Goal: Learn about a topic

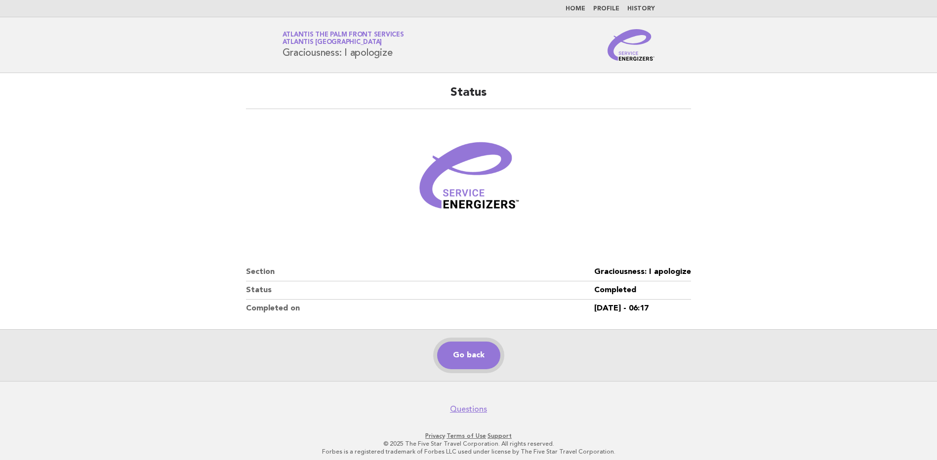
click at [468, 357] on link "Go back" at bounding box center [468, 356] width 63 height 28
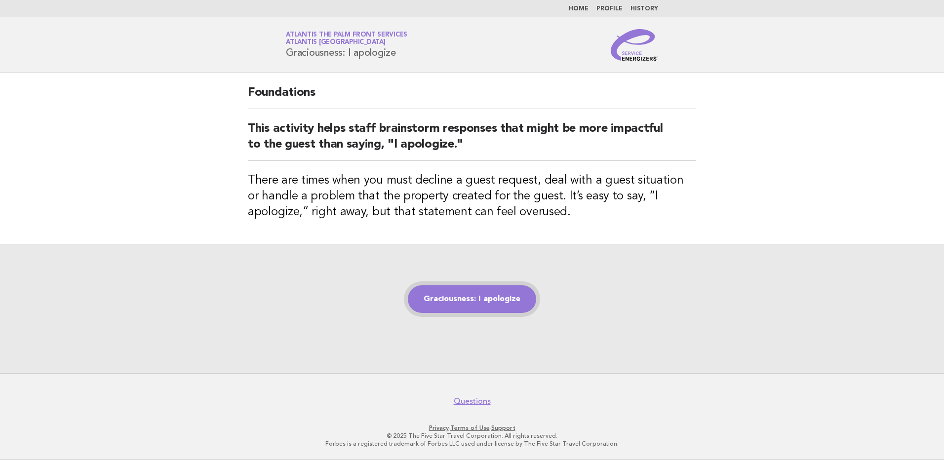
click at [486, 295] on link "Graciousness: I apologize" at bounding box center [472, 299] width 128 height 28
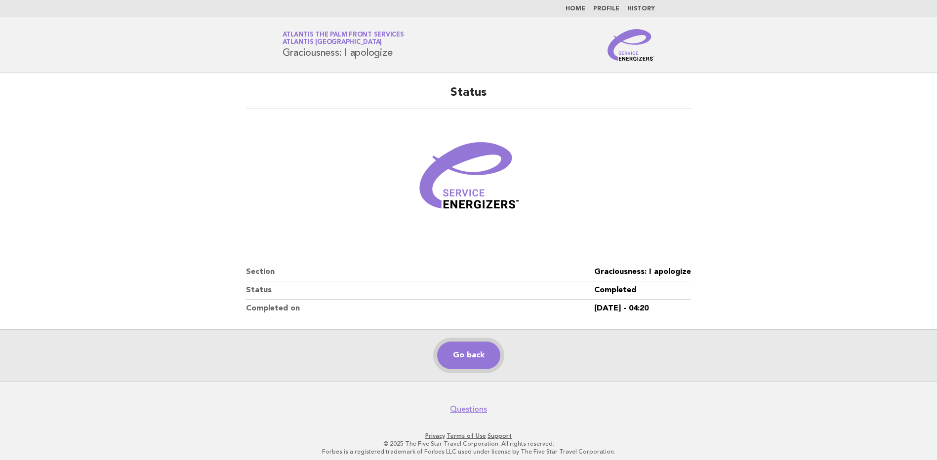
click at [465, 358] on link "Go back" at bounding box center [468, 356] width 63 height 28
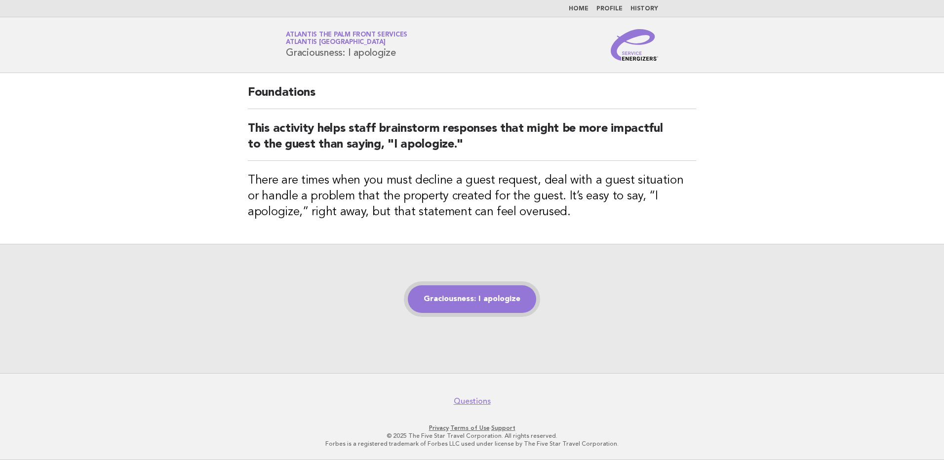
click at [492, 304] on link "Graciousness: I apologize" at bounding box center [472, 299] width 128 height 28
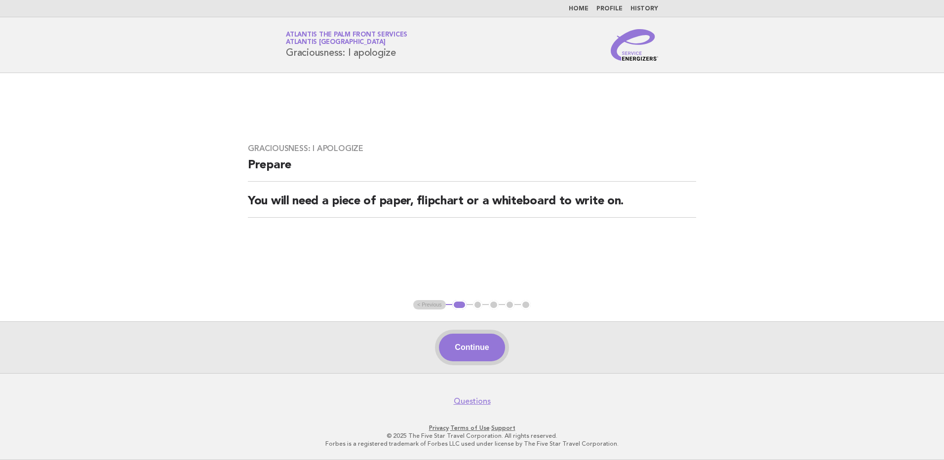
click at [478, 351] on button "Continue" at bounding box center [472, 348] width 66 height 28
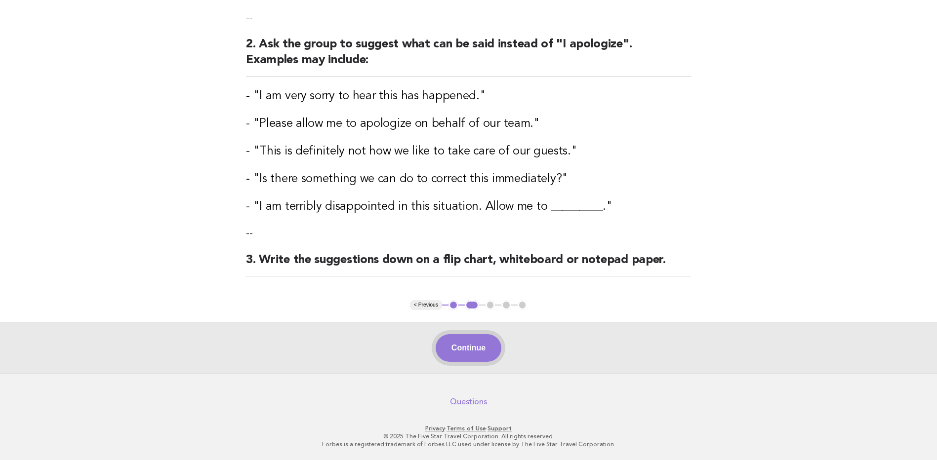
click at [467, 343] on button "Continue" at bounding box center [469, 348] width 66 height 28
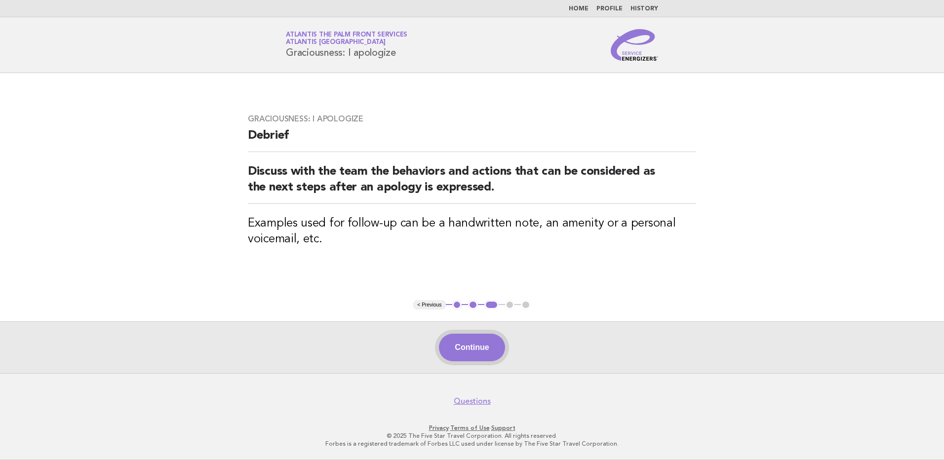
click at [472, 346] on button "Continue" at bounding box center [472, 348] width 66 height 28
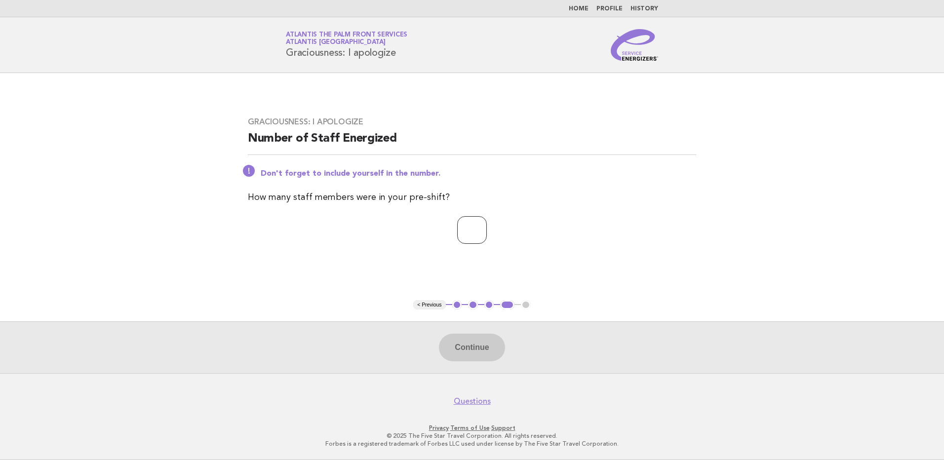
click at [457, 229] on input "number" at bounding box center [472, 230] width 30 height 28
type input "*"
click at [471, 348] on button "Continue" at bounding box center [472, 348] width 66 height 28
